Goal: Task Accomplishment & Management: Manage account settings

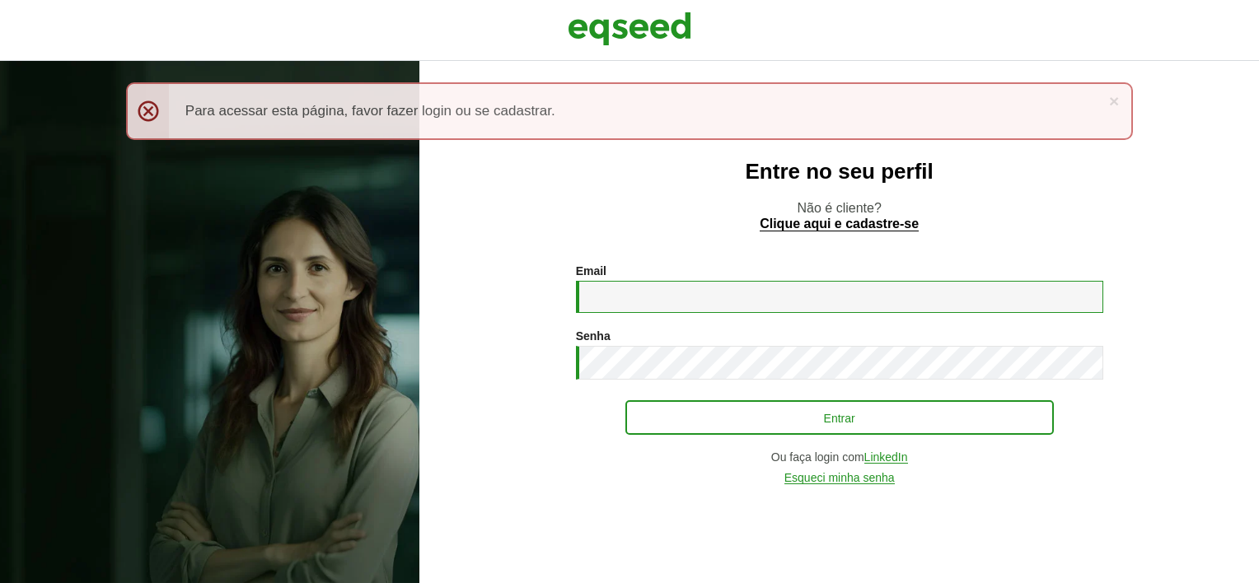
type input "**********"
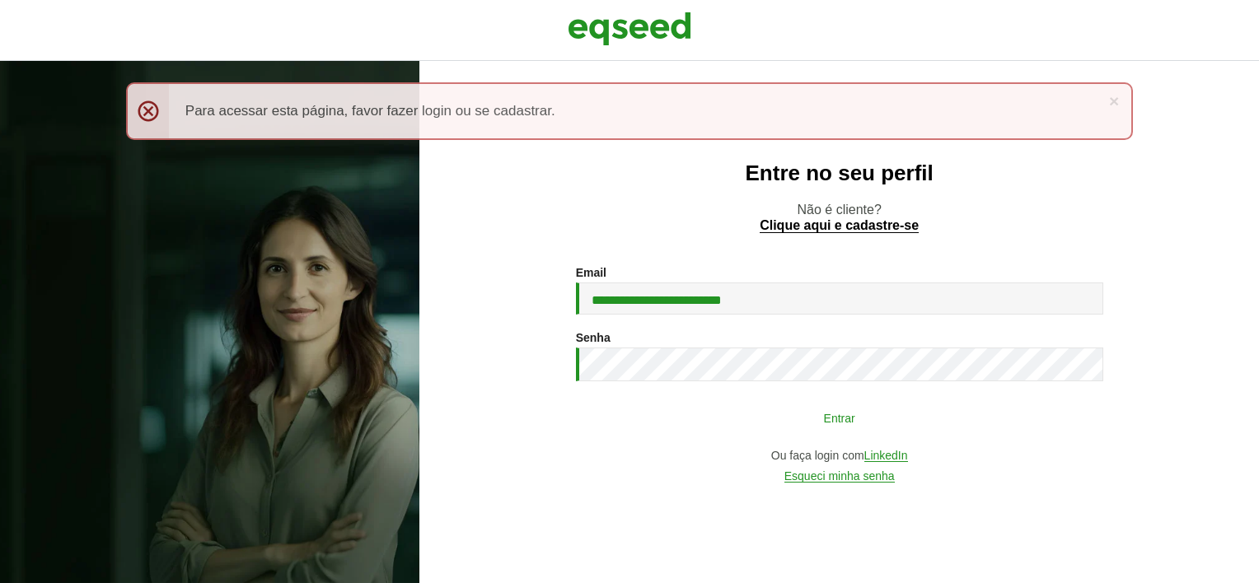
click at [811, 427] on button "Entrar" at bounding box center [839, 417] width 428 height 31
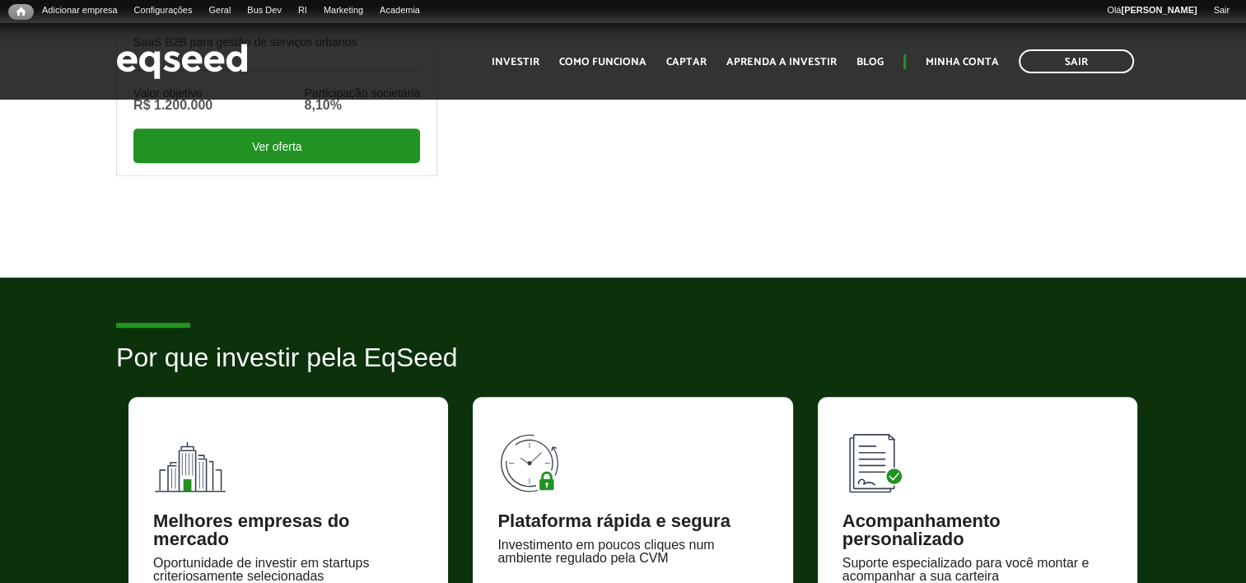
scroll to position [824, 0]
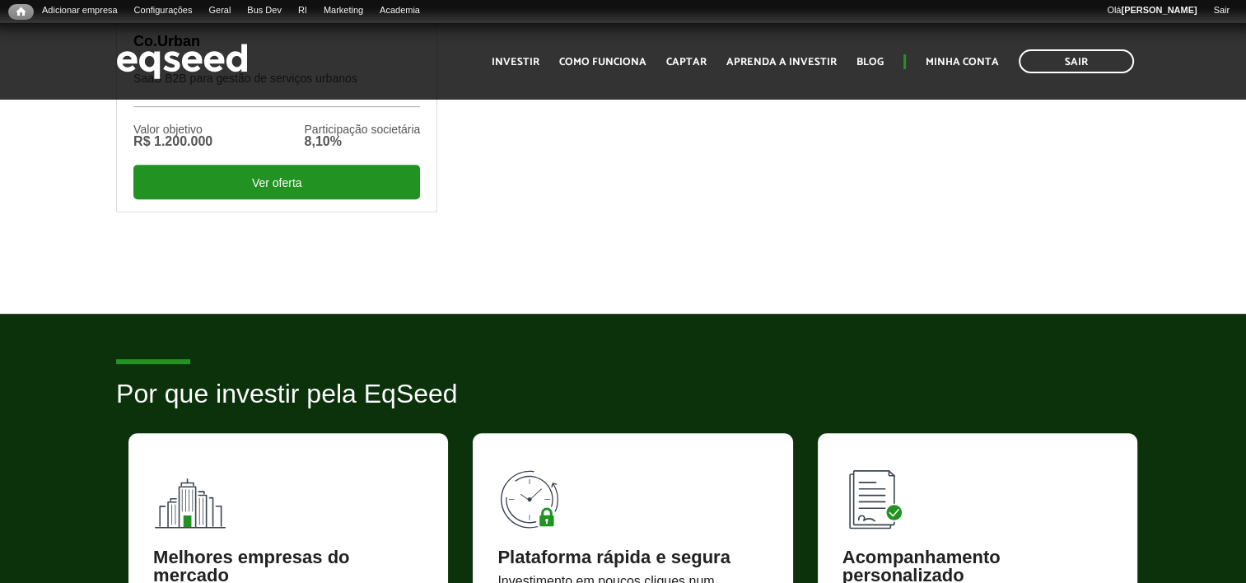
drag, startPoint x: 836, startPoint y: 300, endPoint x: 991, endPoint y: 306, distance: 155.0
